Goal: Transaction & Acquisition: Purchase product/service

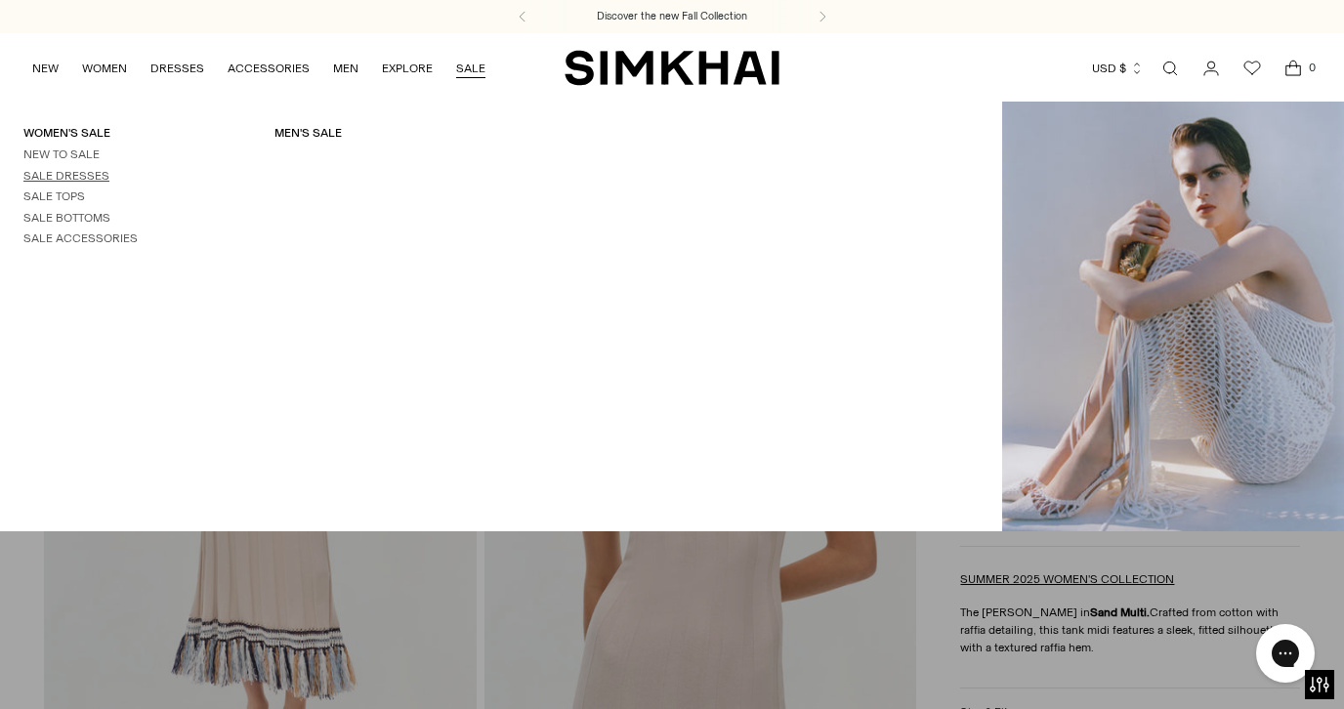
click at [79, 179] on link "Sale Dresses" at bounding box center [66, 176] width 86 height 14
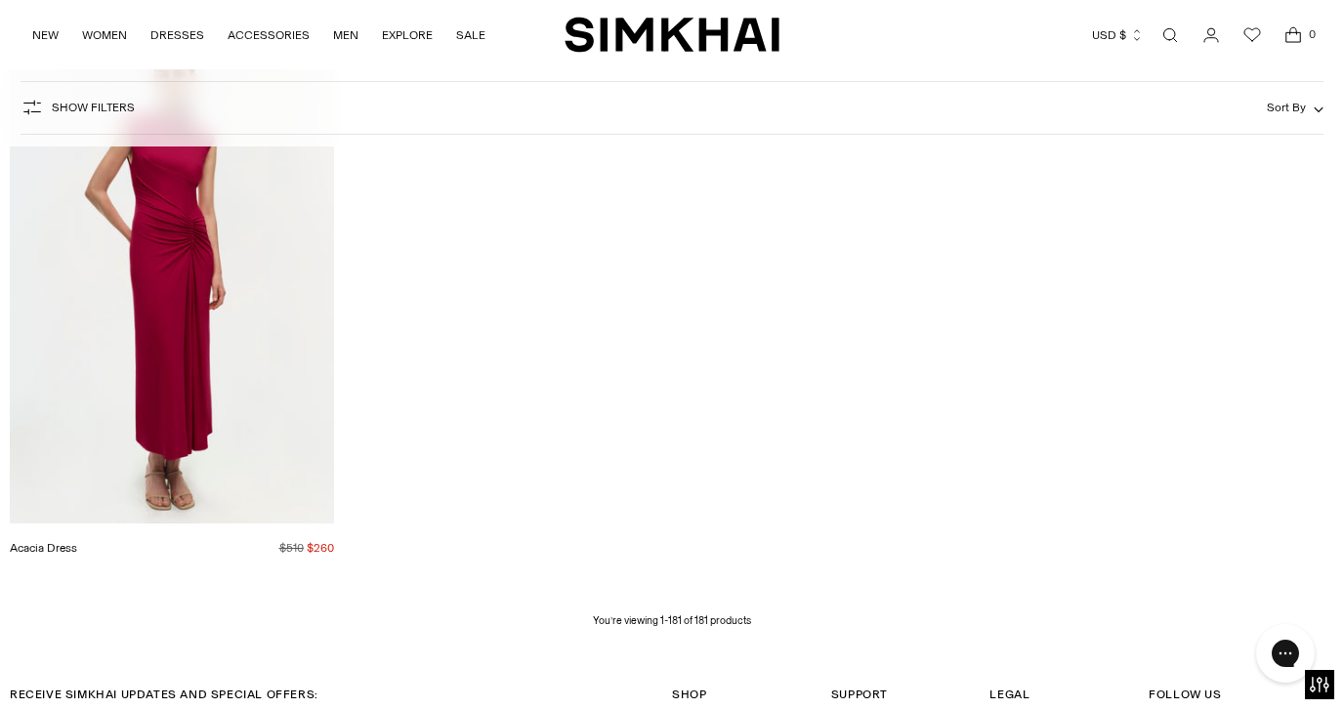
scroll to position [26526, 0]
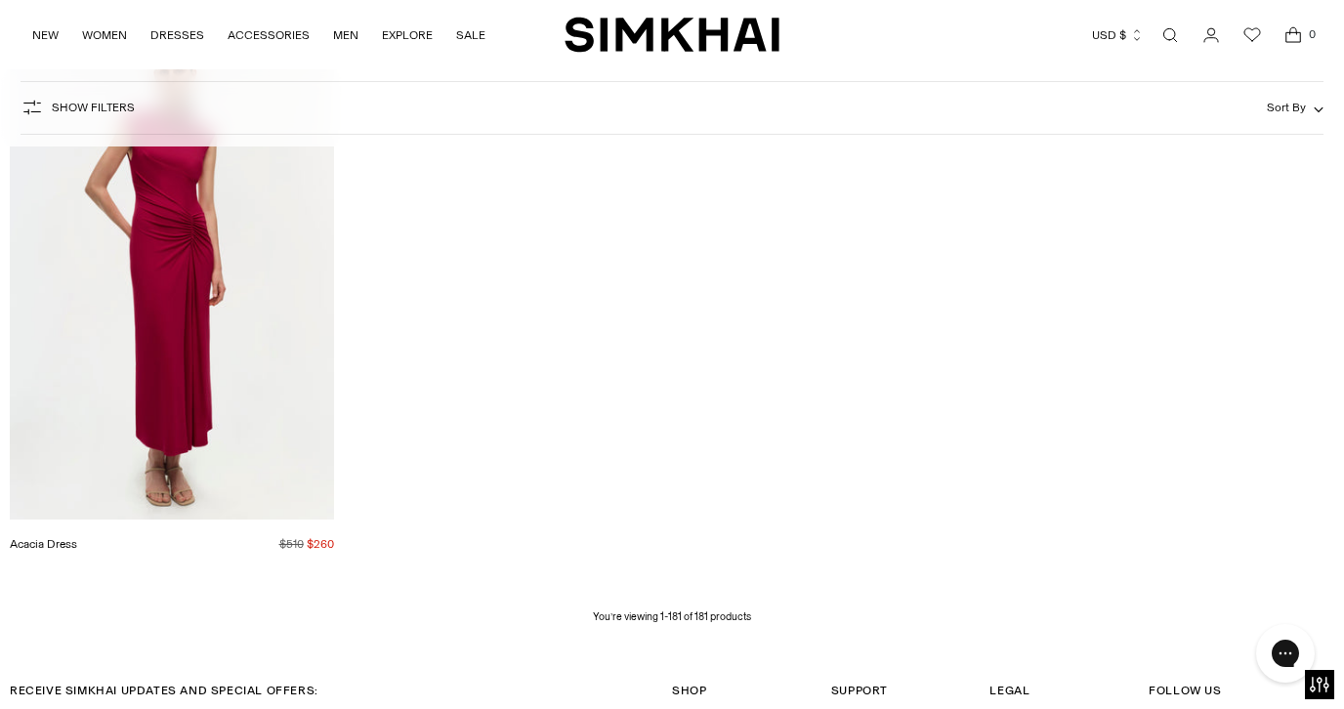
click at [0, 0] on img "Acacia Dress" at bounding box center [0, 0] width 0 height 0
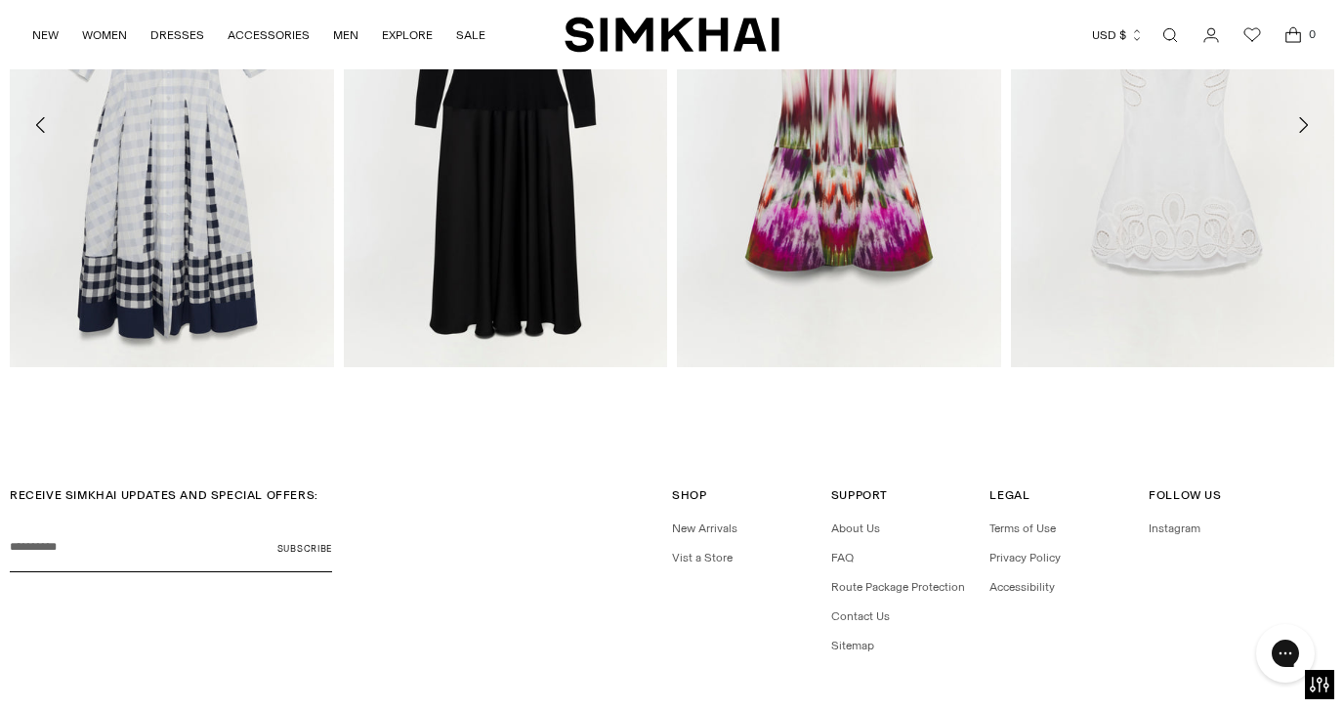
scroll to position [3032, 0]
